Goal: Task Accomplishment & Management: Manage account settings

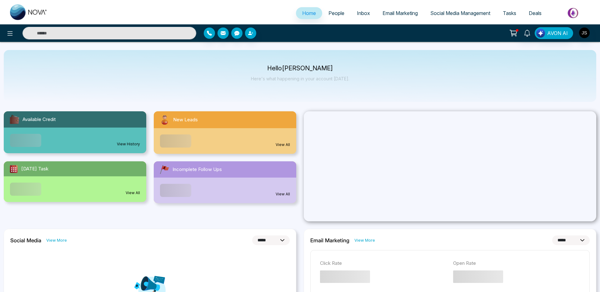
select select "*"
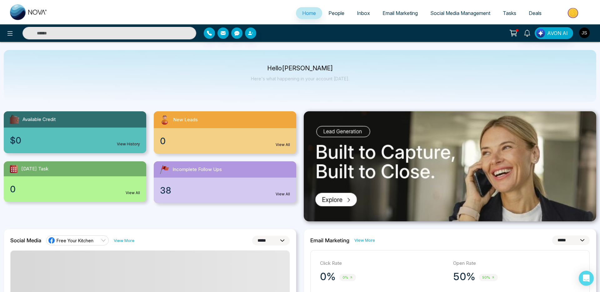
click at [582, 36] on img "button" at bounding box center [584, 33] width 11 height 11
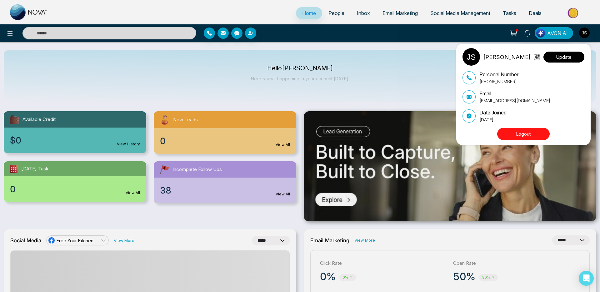
click at [570, 56] on button "Update" at bounding box center [564, 57] width 41 height 11
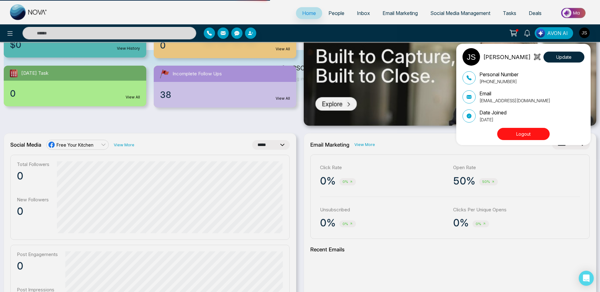
scroll to position [110, 0]
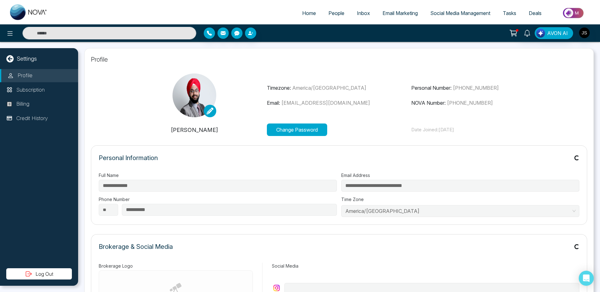
type input "**********"
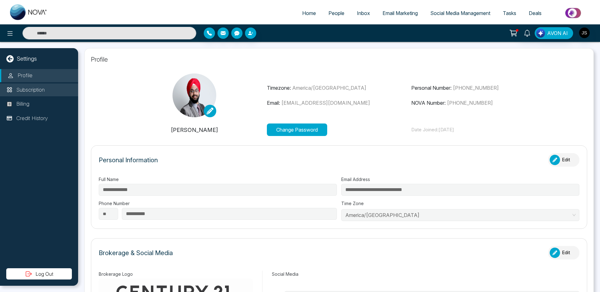
click at [46, 93] on li "Subscription" at bounding box center [39, 89] width 78 height 13
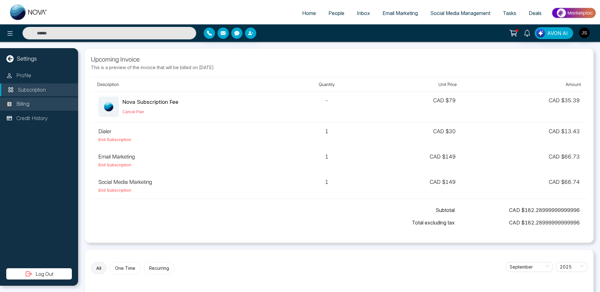
click at [32, 102] on li "Billing" at bounding box center [39, 104] width 78 height 13
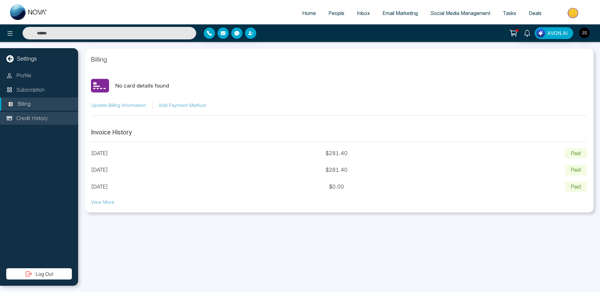
click at [32, 116] on p "Credit History" at bounding box center [32, 118] width 32 height 8
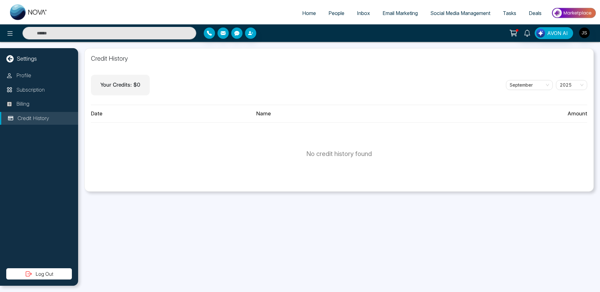
click at [331, 13] on span "People" at bounding box center [337, 13] width 16 height 6
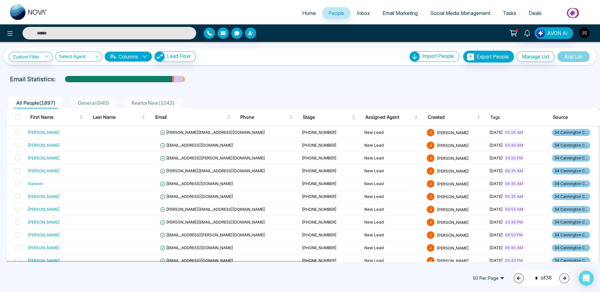
click at [582, 33] on img "button" at bounding box center [584, 33] width 11 height 11
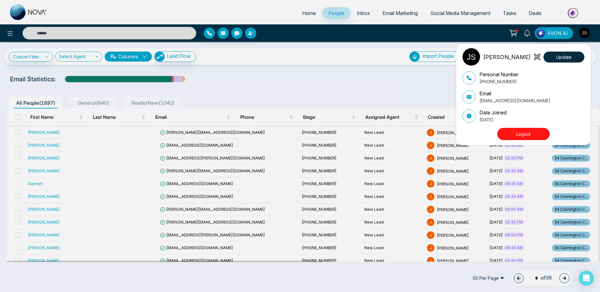
click at [515, 135] on button "Logout" at bounding box center [523, 134] width 53 height 12
